Goal: Transaction & Acquisition: Purchase product/service

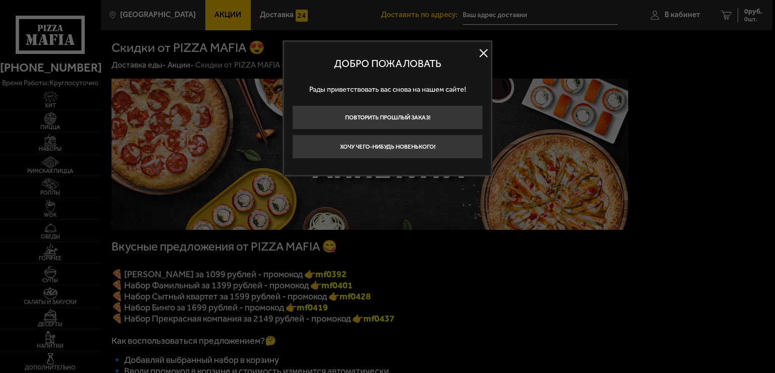
type input "[STREET_ADDRESS]"
click at [484, 56] on button at bounding box center [483, 53] width 15 height 15
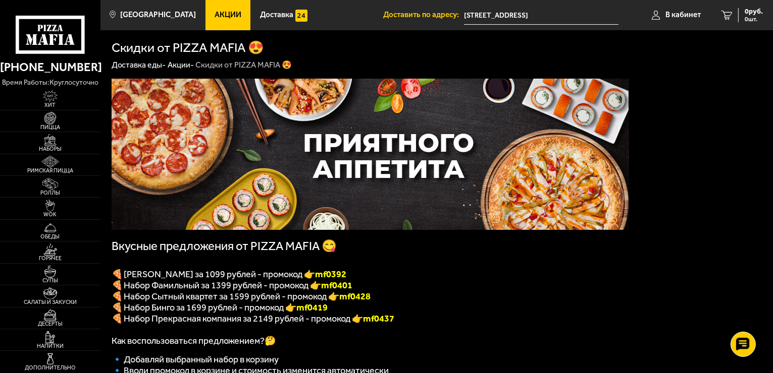
click at [536, 274] on p "🍕 [PERSON_NAME] за 1099 рублей - промокод 👉 mf0392" at bounding box center [370, 274] width 517 height 11
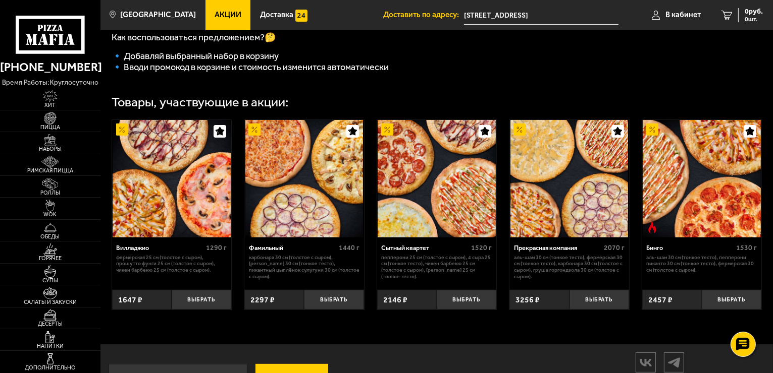
scroll to position [291, 0]
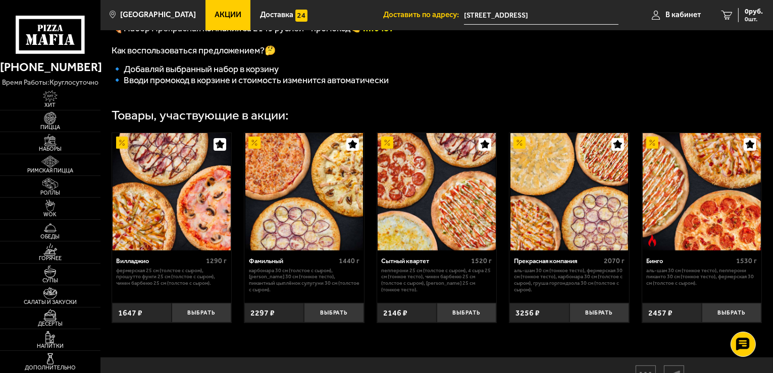
click at [392, 75] on p "🔹 Добавляй выбранный набор в корзину" at bounding box center [370, 69] width 517 height 11
click at [59, 147] on span "Наборы" at bounding box center [50, 149] width 100 height 6
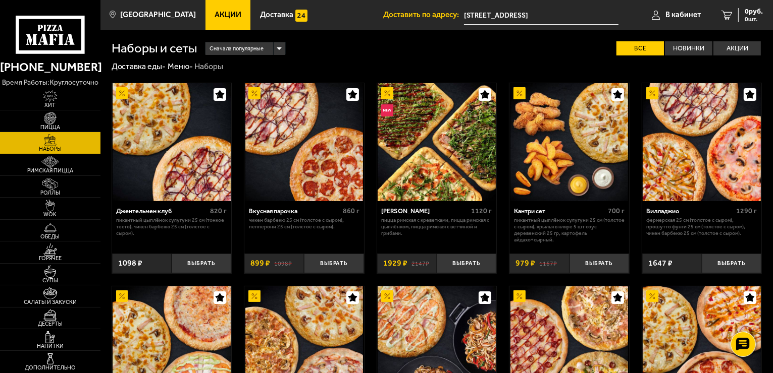
click at [214, 16] on span "Акции" at bounding box center [227, 15] width 27 height 8
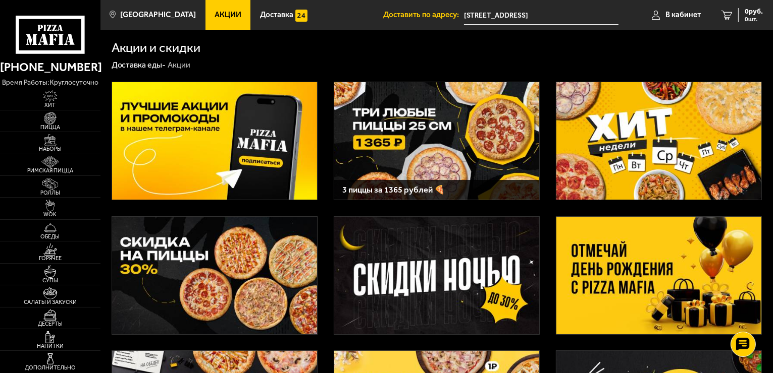
click at [392, 151] on img at bounding box center [436, 141] width 205 height 118
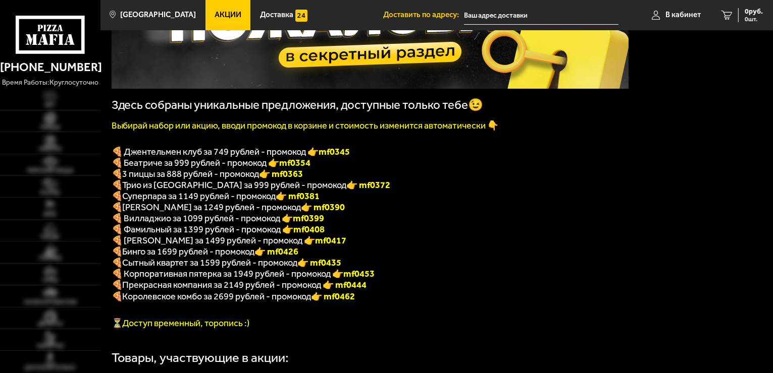
type input "[STREET_ADDRESS]"
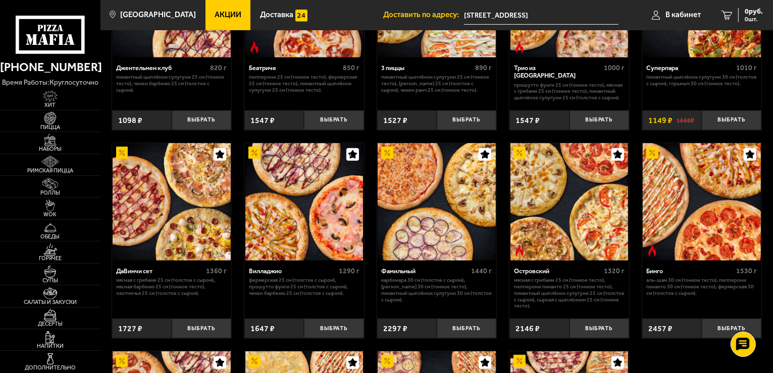
scroll to position [606, 0]
